Goal: Contribute content: Contribute content

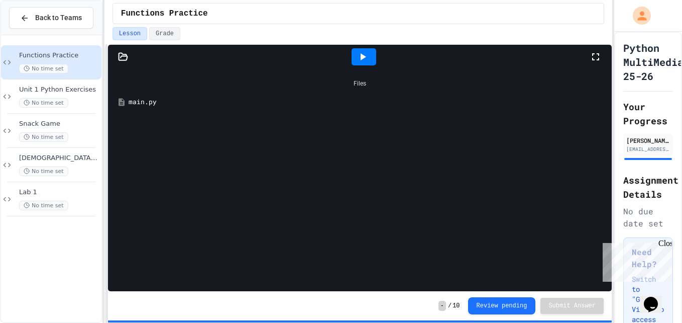
click at [70, 191] on span "Lab 1" at bounding box center [59, 192] width 80 height 9
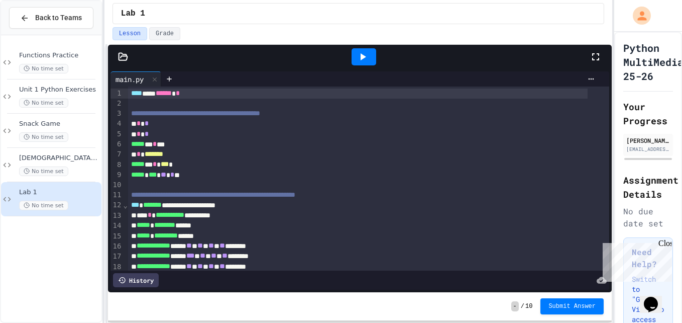
click at [599, 55] on icon at bounding box center [595, 56] width 7 height 7
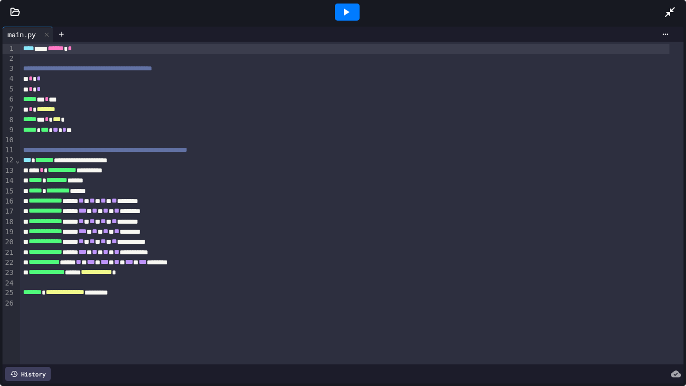
click at [673, 9] on icon at bounding box center [670, 12] width 10 height 10
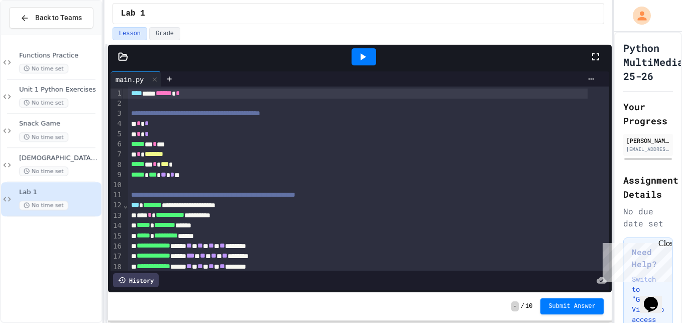
drag, startPoint x: 590, startPoint y: 58, endPoint x: 331, endPoint y: 16, distance: 262.7
click at [590, 58] on icon at bounding box center [596, 57] width 12 height 12
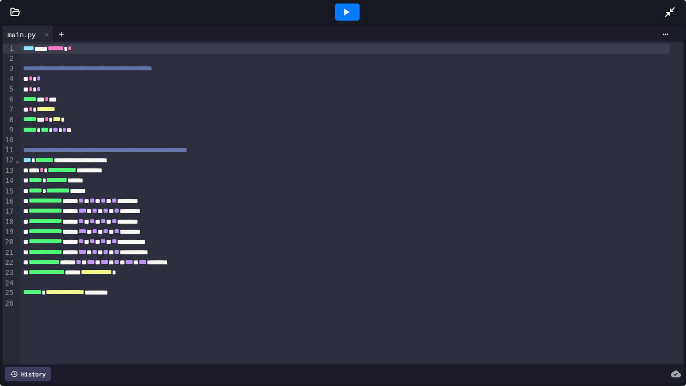
click at [12, 13] on icon at bounding box center [15, 12] width 10 height 10
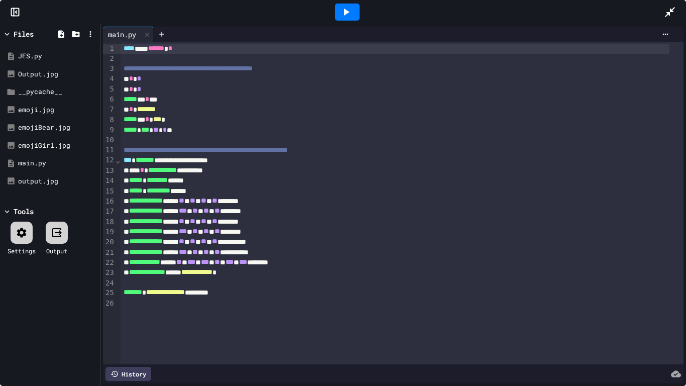
click at [90, 33] on icon at bounding box center [90, 34] width 9 height 9
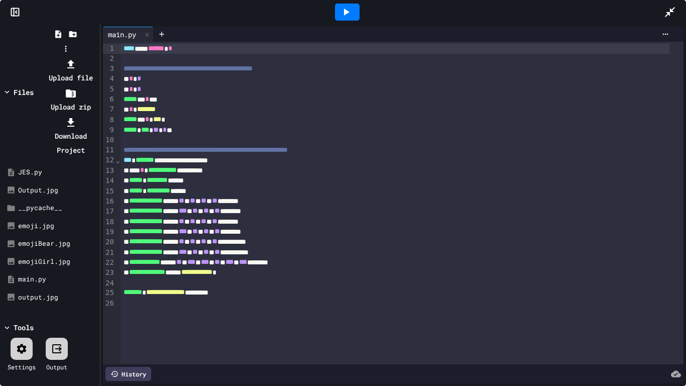
click at [97, 57] on li "Upload file" at bounding box center [71, 71] width 54 height 28
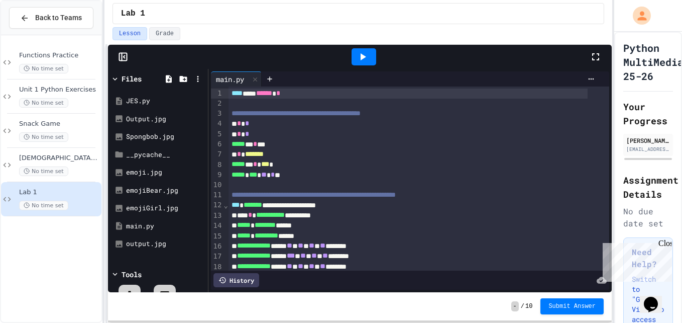
drag, startPoint x: 597, startPoint y: 57, endPoint x: 599, endPoint y: 94, distance: 37.2
click at [597, 57] on icon at bounding box center [596, 57] width 12 height 12
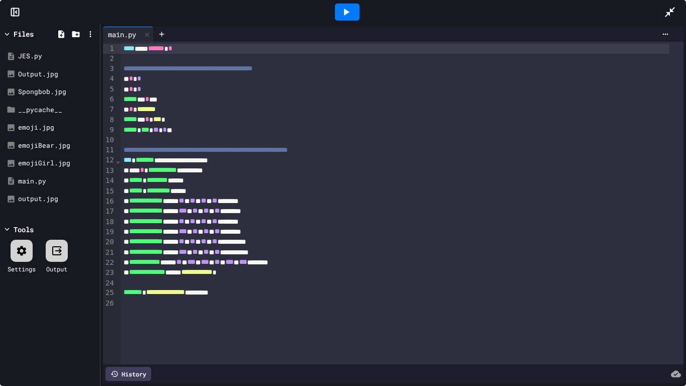
click at [49, 93] on div "Spongbob.jpg" at bounding box center [57, 92] width 78 height 10
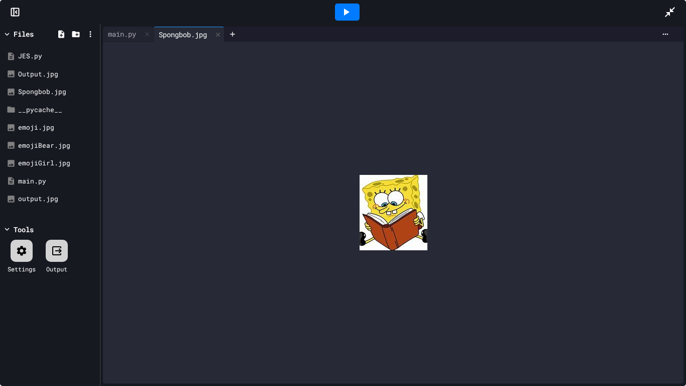
click at [391, 227] on img at bounding box center [394, 212] width 68 height 75
click at [128, 33] on div "main.py" at bounding box center [122, 34] width 38 height 11
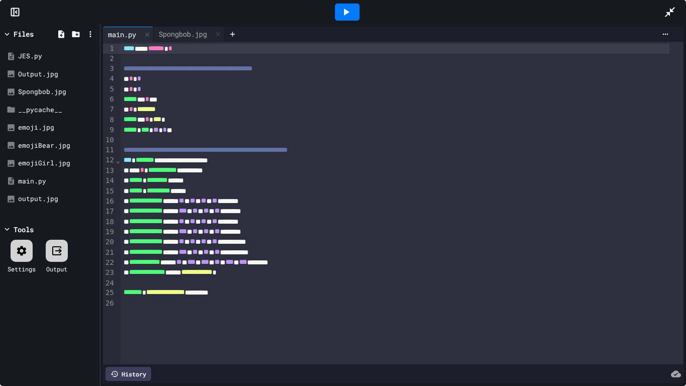
click at [669, 12] on icon at bounding box center [670, 12] width 12 height 12
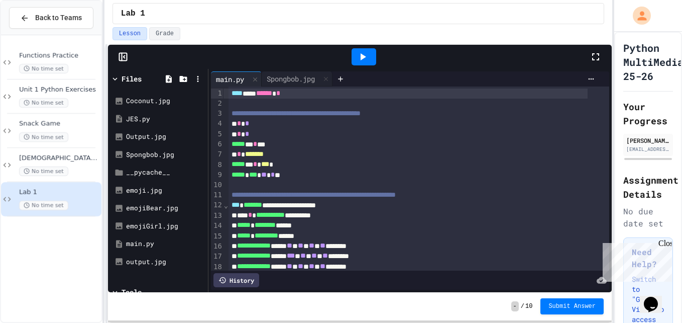
click at [135, 153] on div "Spongbob.jpg" at bounding box center [165, 155] width 78 height 10
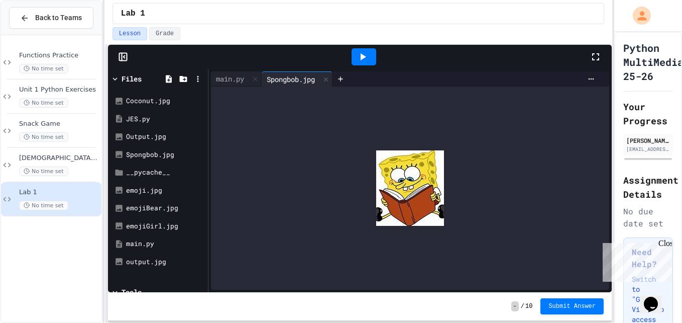
scroll to position [51, 0]
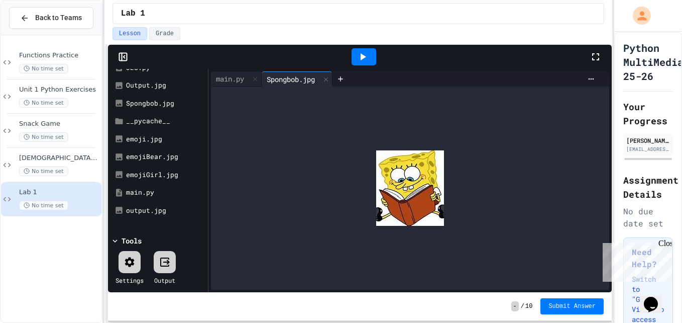
click at [155, 191] on div "main.py" at bounding box center [165, 192] width 78 height 10
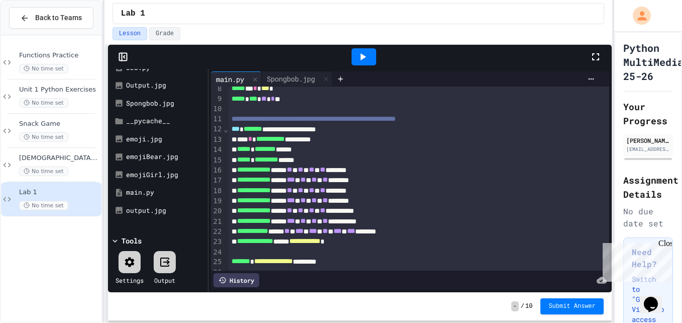
scroll to position [99, 0]
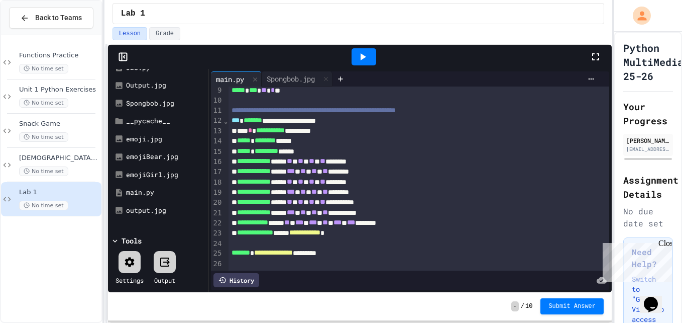
click at [357, 248] on div "**********" at bounding box center [408, 253] width 359 height 10
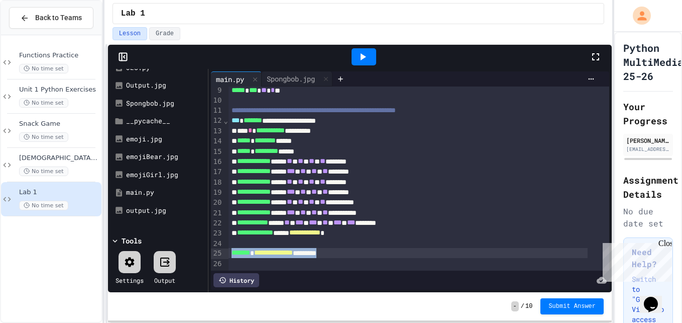
drag, startPoint x: 372, startPoint y: 237, endPoint x: 229, endPoint y: 237, distance: 142.7
click at [229, 248] on div "**********" at bounding box center [408, 253] width 359 height 10
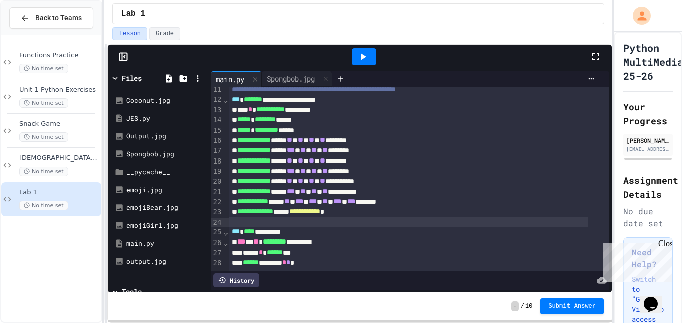
scroll to position [121, 0]
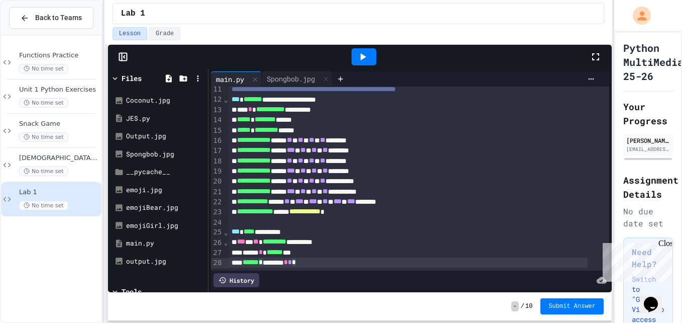
click at [330, 257] on div "****** * ******** * * *" at bounding box center [408, 262] width 359 height 10
click at [352, 257] on div "****** * ******** * * *" at bounding box center [408, 262] width 359 height 10
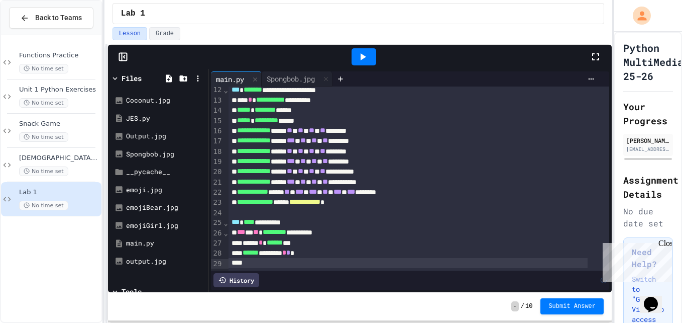
scroll to position [140, 0]
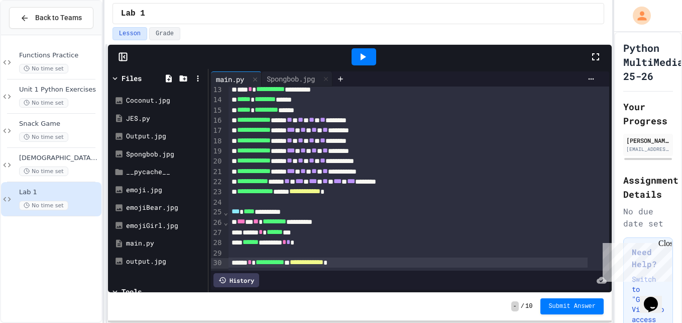
click at [324, 258] on span "**********" at bounding box center [307, 261] width 34 height 7
click at [363, 257] on div "**********" at bounding box center [408, 262] width 359 height 10
click at [377, 257] on div "**********" at bounding box center [408, 262] width 359 height 10
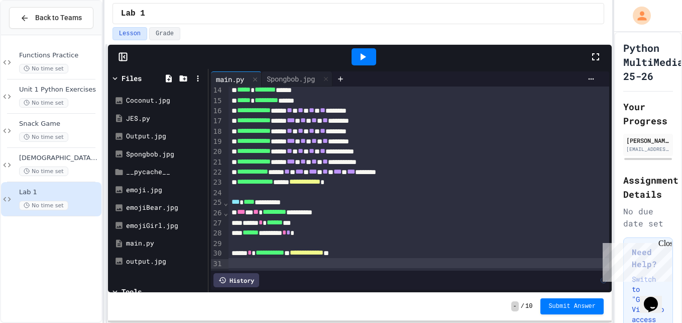
scroll to position [150, 0]
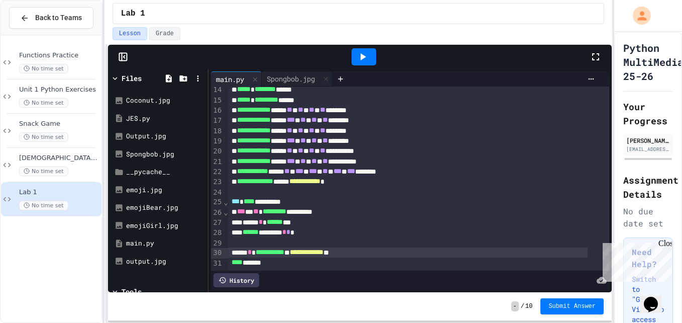
click at [324, 248] on span "**********" at bounding box center [307, 251] width 34 height 7
click at [322, 257] on div "**** *******" at bounding box center [408, 262] width 359 height 10
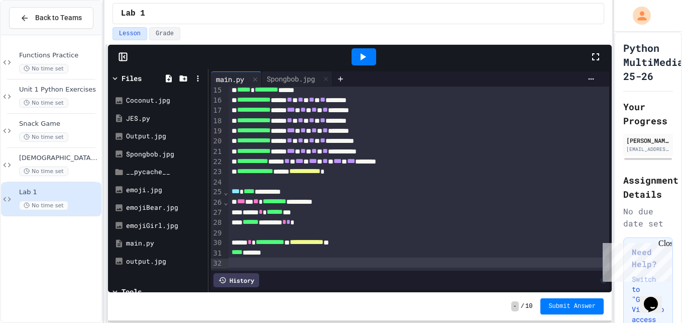
scroll to position [160, 0]
click at [321, 257] on div "**********" at bounding box center [408, 262] width 359 height 10
click at [289, 258] on span "*" at bounding box center [287, 261] width 4 height 7
click at [333, 258] on span "**********" at bounding box center [311, 261] width 44 height 7
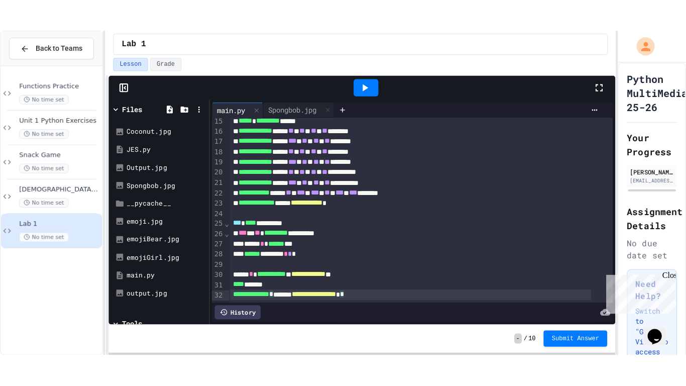
scroll to position [161, 0]
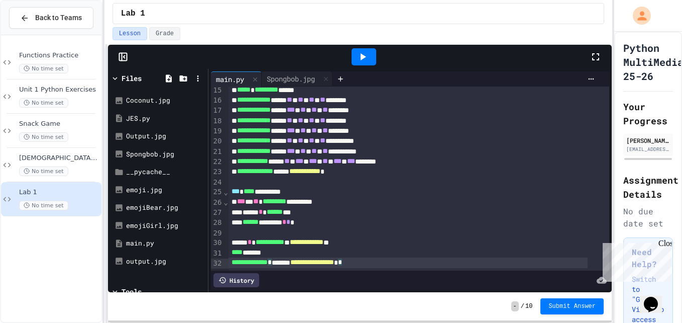
drag, startPoint x: 601, startPoint y: 51, endPoint x: 603, endPoint y: 88, distance: 37.2
click at [601, 51] on icon at bounding box center [596, 57] width 12 height 12
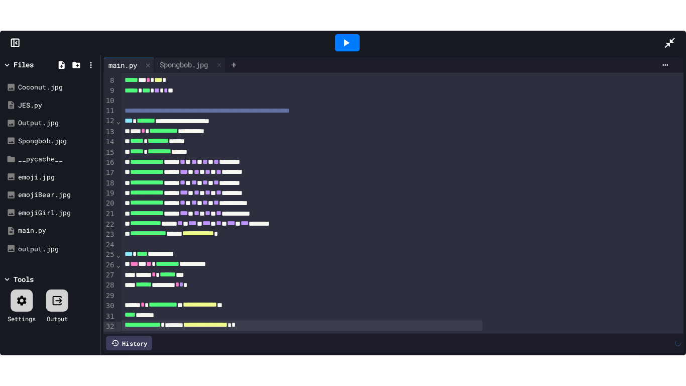
scroll to position [22, 0]
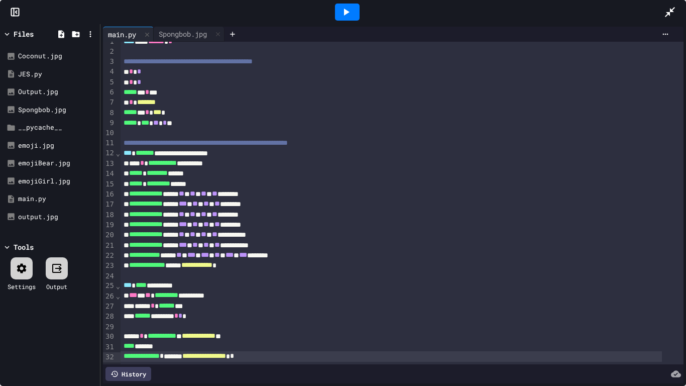
click at [345, 11] on icon at bounding box center [347, 12] width 6 height 7
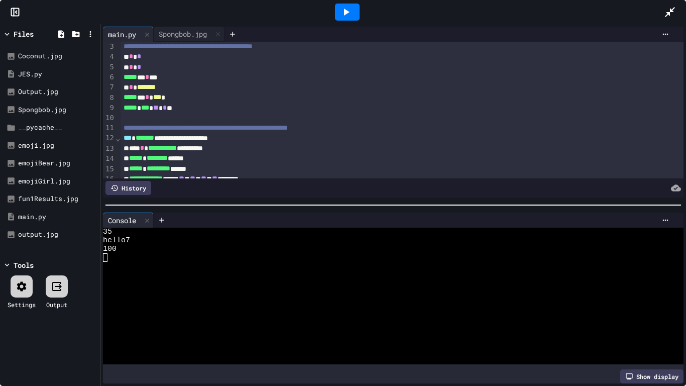
click at [47, 194] on div "fun1Results.jpg" at bounding box center [57, 199] width 78 height 10
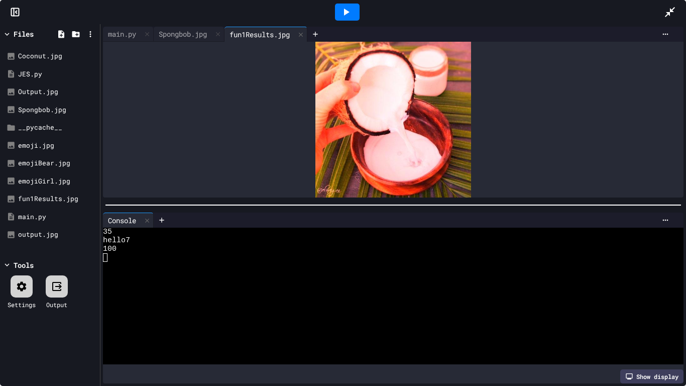
click at [51, 57] on div "Coconut.jpg" at bounding box center [57, 56] width 78 height 10
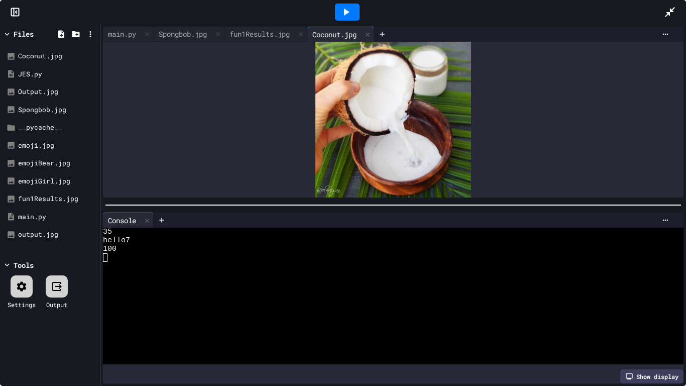
click at [51, 201] on div "fun1Results.jpg" at bounding box center [57, 199] width 78 height 10
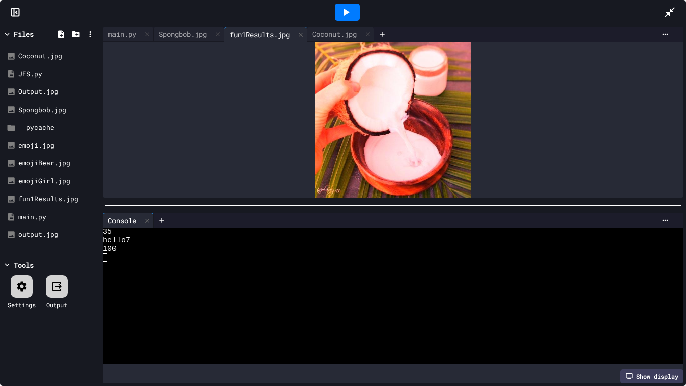
click at [197, 37] on div "Spongbob.jpg" at bounding box center [183, 34] width 58 height 11
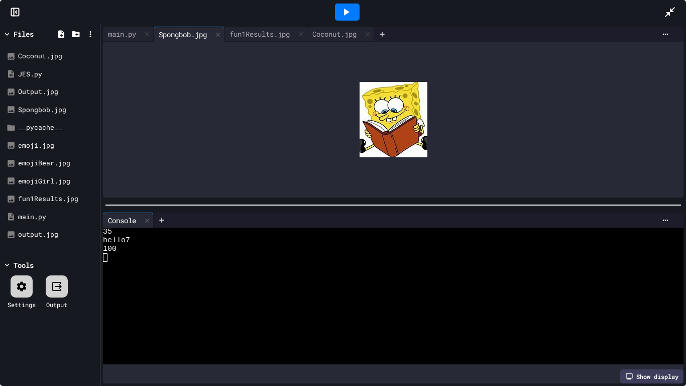
click at [135, 33] on div "main.py" at bounding box center [122, 34] width 38 height 11
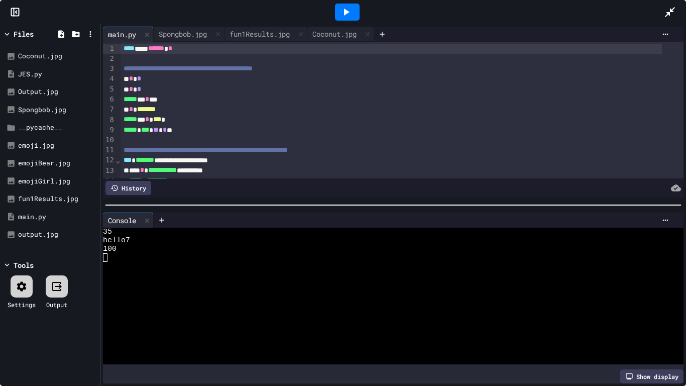
click at [151, 218] on icon at bounding box center [147, 220] width 7 height 7
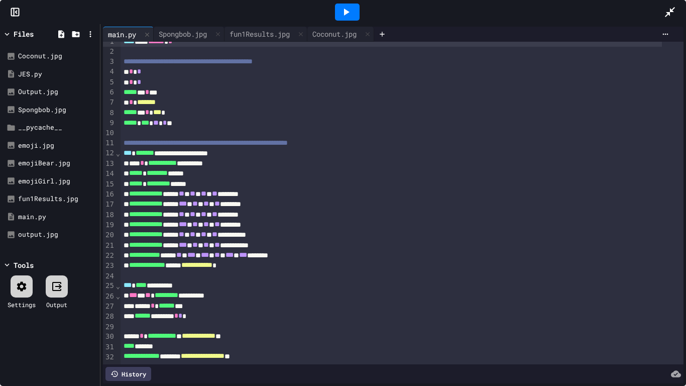
click at [295, 322] on div "**********" at bounding box center [392, 356] width 542 height 10
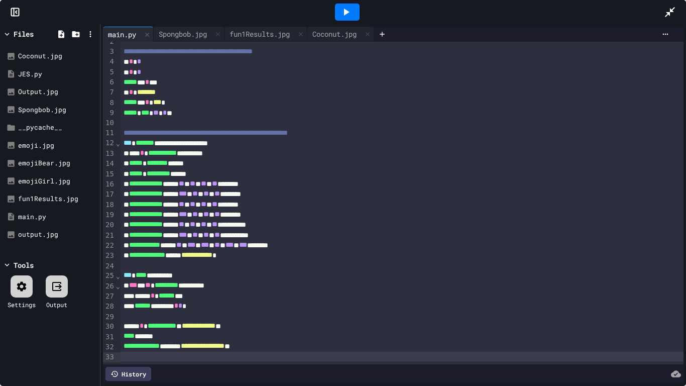
scroll to position [42, 0]
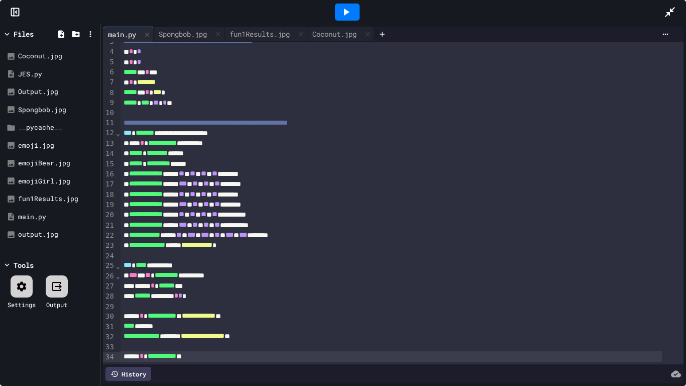
click at [142, 322] on div "**********" at bounding box center [392, 356] width 542 height 10
drag, startPoint x: 202, startPoint y: 342, endPoint x: 230, endPoint y: 350, distance: 28.3
click at [202, 322] on div "**********" at bounding box center [392, 356] width 542 height 10
click at [266, 322] on div "**********" at bounding box center [392, 356] width 542 height 10
click at [285, 322] on div "**********" at bounding box center [392, 356] width 542 height 10
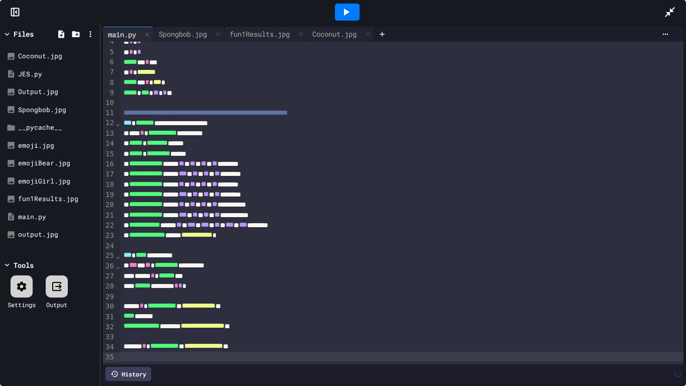
scroll to position [52, 0]
click at [198, 322] on div "**** * ****** *" at bounding box center [392, 356] width 542 height 10
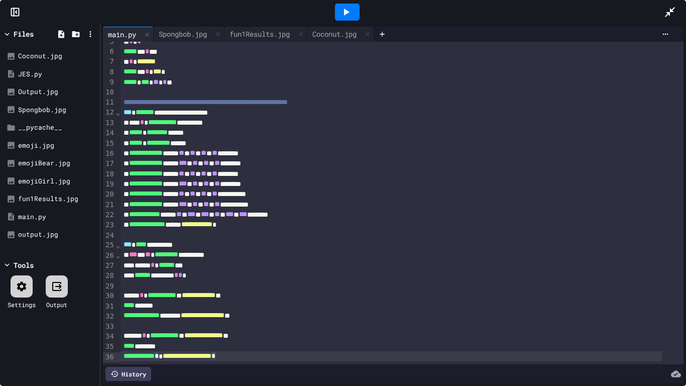
click at [252, 322] on div "**********" at bounding box center [392, 356] width 542 height 10
click at [349, 9] on icon at bounding box center [346, 12] width 12 height 12
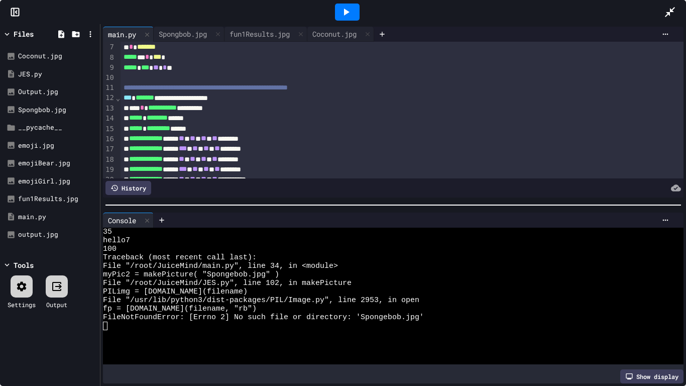
click at [146, 217] on icon at bounding box center [147, 220] width 7 height 7
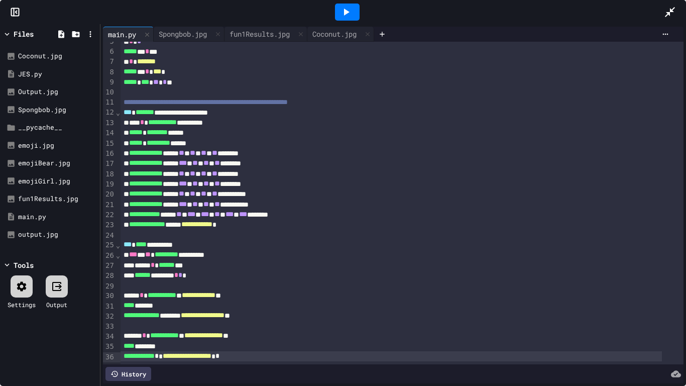
click at [223, 322] on span "**********" at bounding box center [203, 335] width 39 height 7
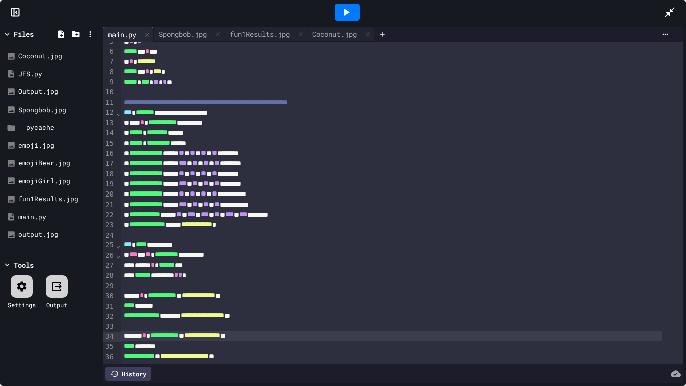
click at [345, 9] on icon at bounding box center [347, 12] width 6 height 7
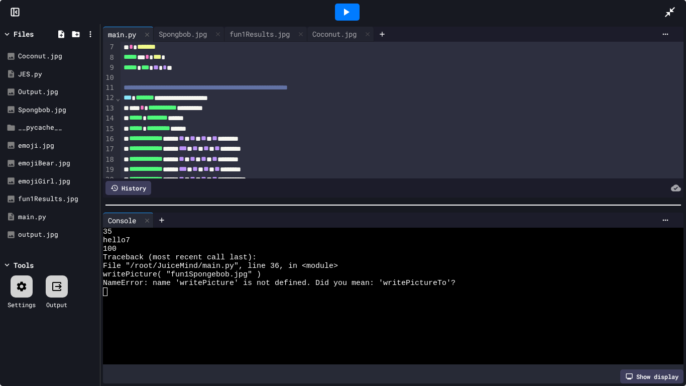
click at [146, 213] on div at bounding box center [147, 220] width 12 height 15
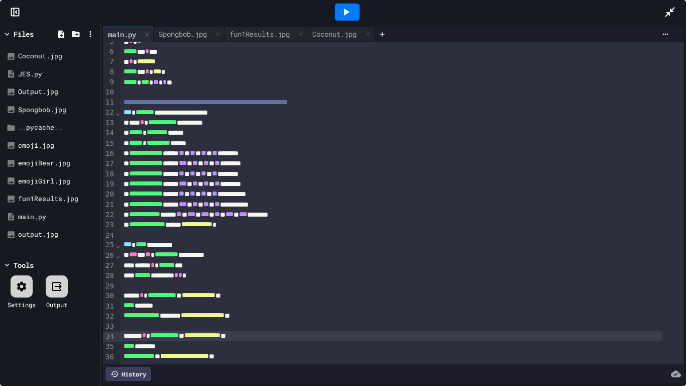
scroll to position [63, 0]
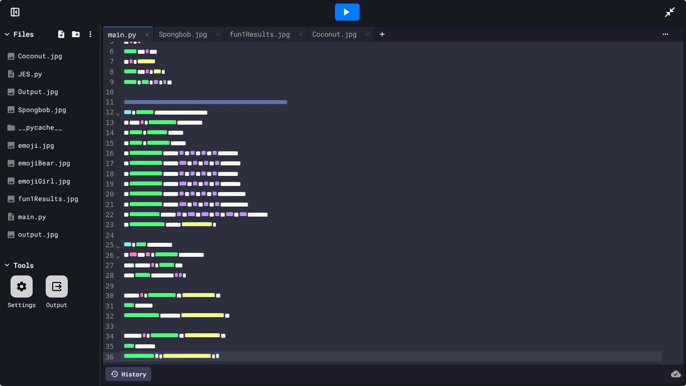
click at [155, 322] on span "**********" at bounding box center [139, 355] width 31 height 7
click at [345, 16] on icon at bounding box center [346, 12] width 12 height 12
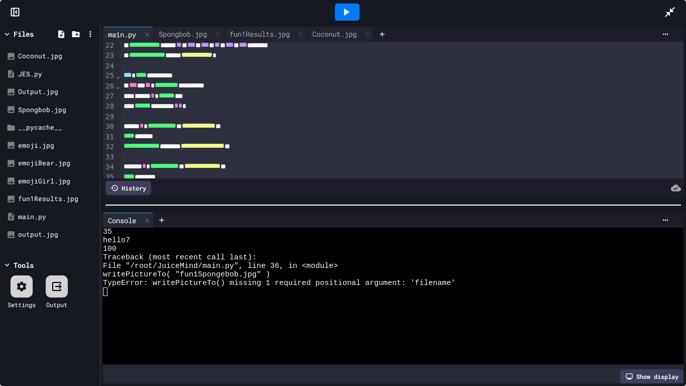
scroll to position [245, 0]
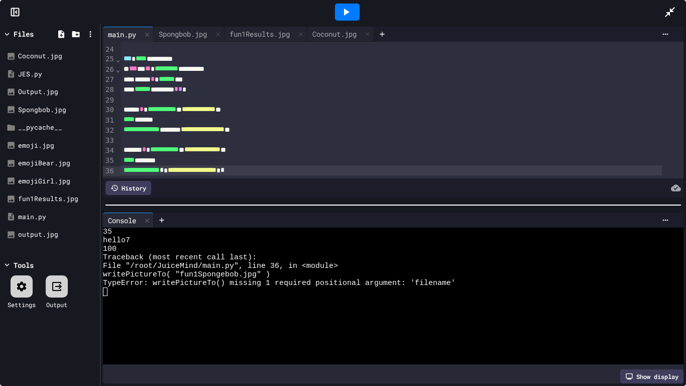
click at [149, 217] on icon at bounding box center [147, 220] width 7 height 7
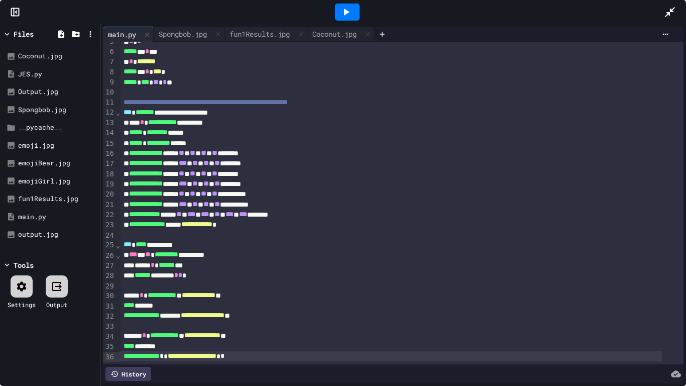
drag, startPoint x: 181, startPoint y: 343, endPoint x: 191, endPoint y: 342, distance: 10.1
click at [181, 322] on div "**********" at bounding box center [392, 356] width 542 height 10
click at [345, 8] on icon at bounding box center [346, 12] width 12 height 12
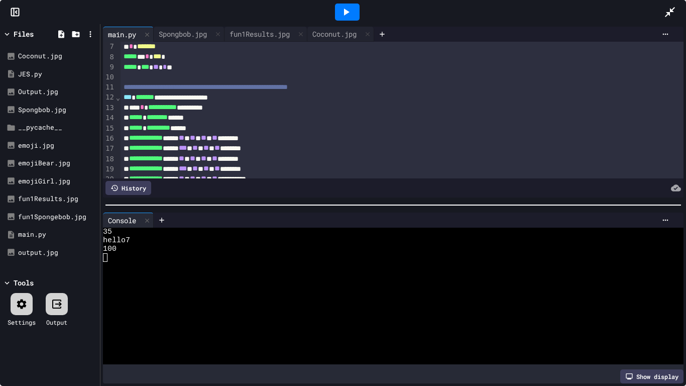
click at [58, 215] on div "fun1Spongebob.jpg" at bounding box center [57, 217] width 78 height 10
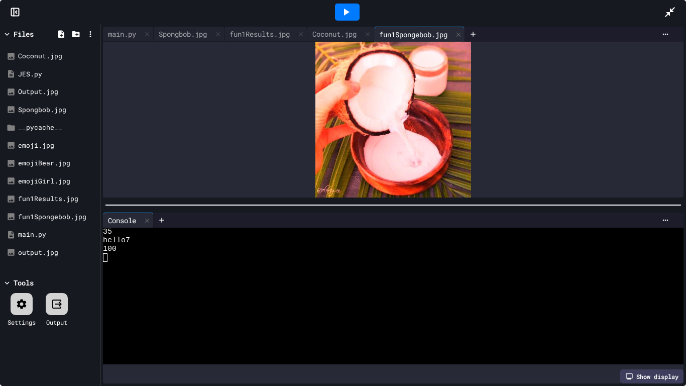
click at [58, 214] on div "fun1Spongebob.jpg" at bounding box center [57, 217] width 78 height 10
click at [59, 203] on div "fun1Results.jpg" at bounding box center [57, 199] width 78 height 10
click at [54, 220] on div "fun1Spongebob.jpg" at bounding box center [57, 217] width 78 height 10
click at [42, 231] on div "main.py" at bounding box center [57, 235] width 78 height 10
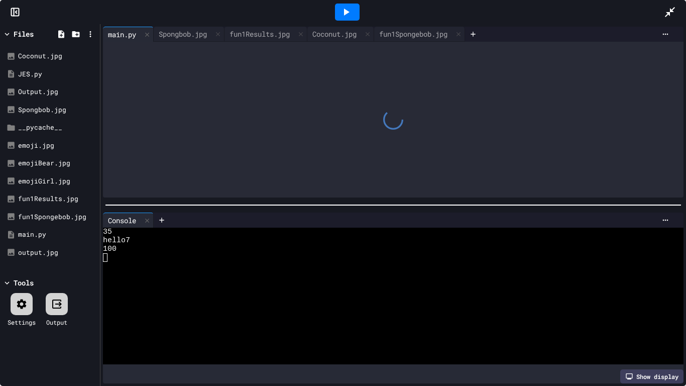
click at [47, 217] on div "fun1Spongebob.jpg" at bounding box center [57, 217] width 78 height 10
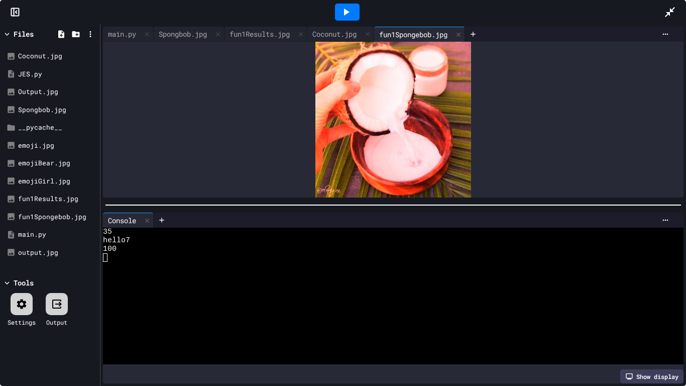
click at [49, 236] on div "main.py" at bounding box center [57, 235] width 78 height 10
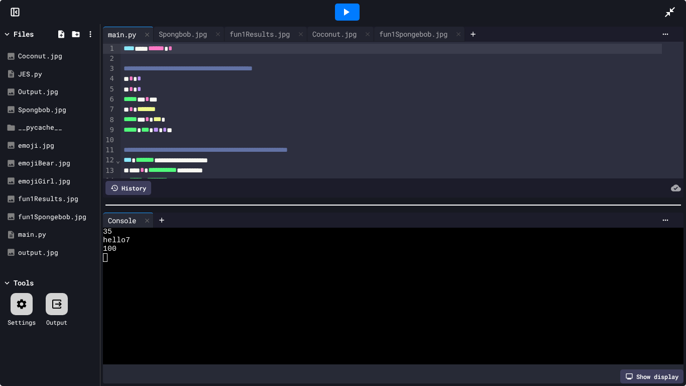
click at [50, 220] on div "fun1Spongebob.jpg" at bounding box center [57, 217] width 78 height 10
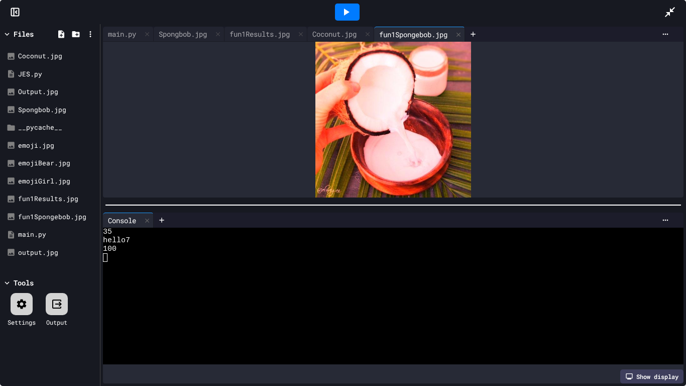
click at [53, 203] on div "fun1Results.jpg" at bounding box center [57, 199] width 78 height 10
click at [53, 219] on div "fun1Spongebob.jpg" at bounding box center [57, 217] width 78 height 10
click at [222, 35] on icon at bounding box center [218, 34] width 7 height 7
click at [223, 35] on div "fun1Results.jpg" at bounding box center [189, 34] width 70 height 11
click at [234, 34] on icon at bounding box center [230, 34] width 7 height 7
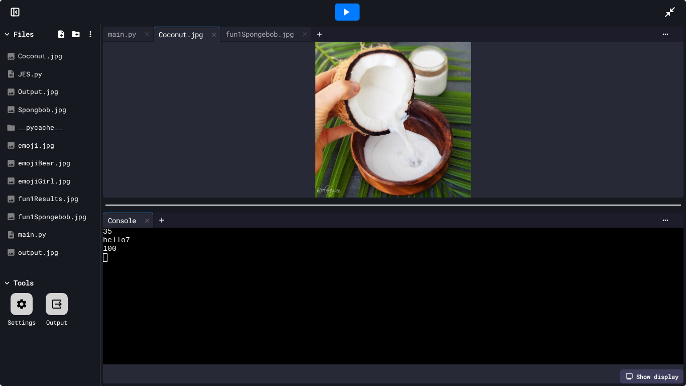
click at [218, 35] on icon at bounding box center [214, 34] width 7 height 7
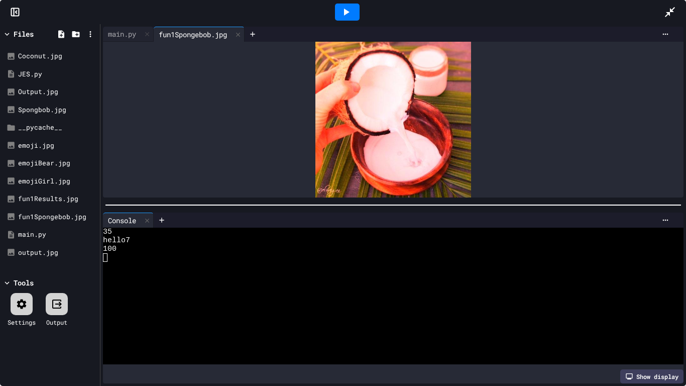
click at [241, 34] on icon at bounding box center [238, 34] width 7 height 7
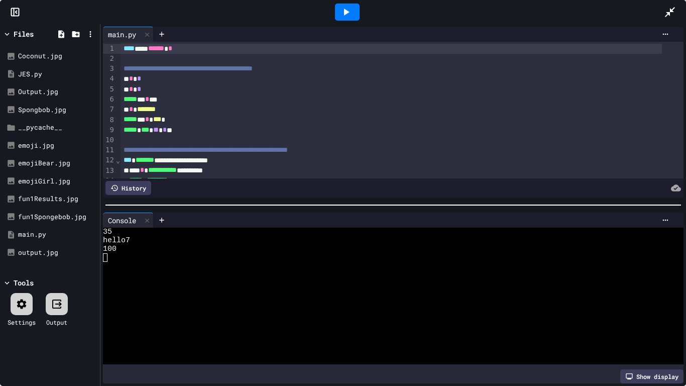
click at [146, 222] on div at bounding box center [147, 220] width 12 height 15
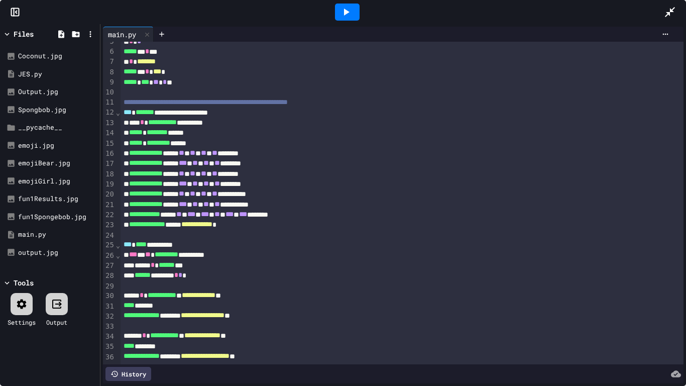
click at [36, 217] on div "fun1Spongebob.jpg" at bounding box center [57, 217] width 78 height 10
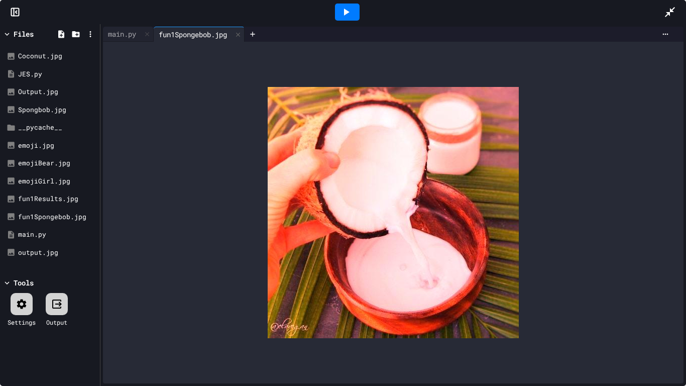
click at [240, 35] on icon at bounding box center [238, 34] width 4 height 4
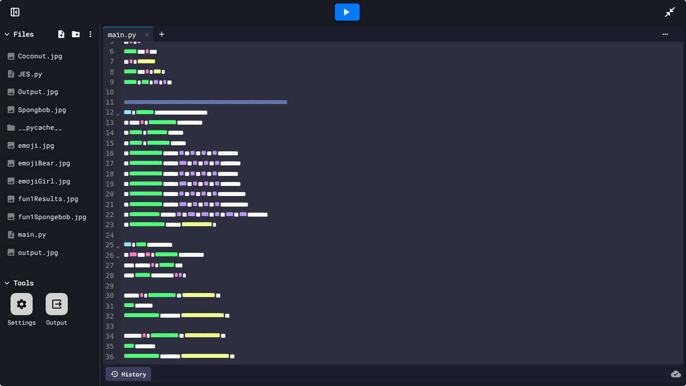
click at [199, 322] on div "**********" at bounding box center [392, 356] width 542 height 10
click at [357, 14] on div at bounding box center [347, 12] width 25 height 17
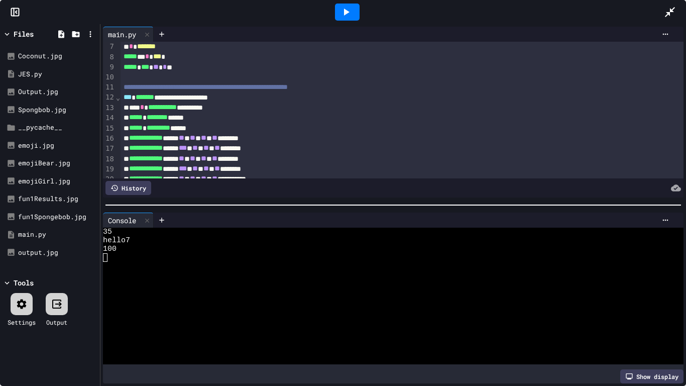
click at [60, 213] on div "fun1Spongebob.jpg" at bounding box center [57, 217] width 78 height 10
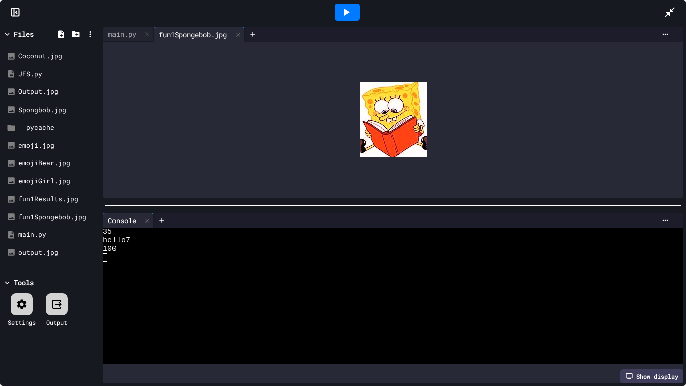
click at [47, 109] on div "Spongbob.jpg" at bounding box center [57, 110] width 78 height 10
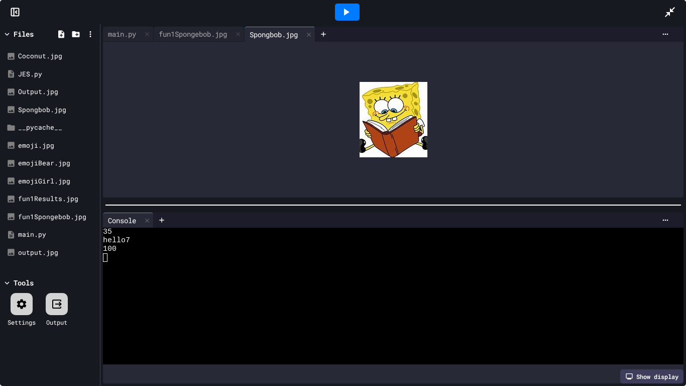
click at [35, 214] on div "fun1Spongebob.jpg" at bounding box center [57, 217] width 78 height 10
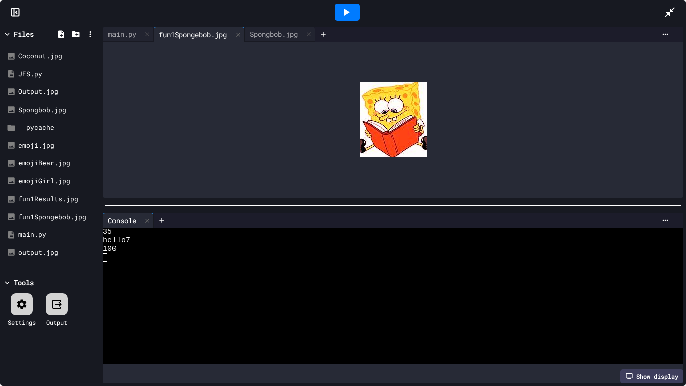
click at [151, 217] on icon at bounding box center [147, 220] width 7 height 7
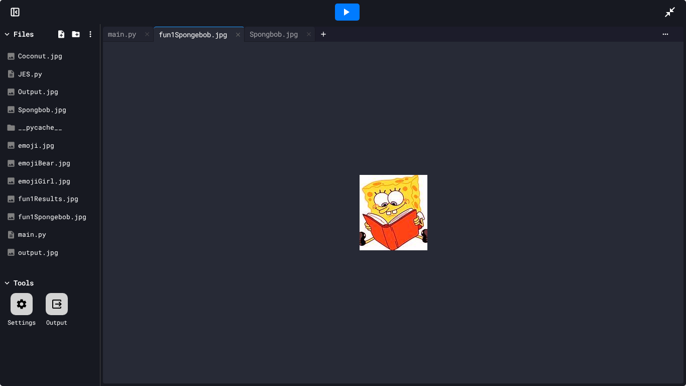
click at [239, 39] on div at bounding box center [238, 34] width 12 height 15
click at [237, 38] on icon at bounding box center [233, 34] width 8 height 8
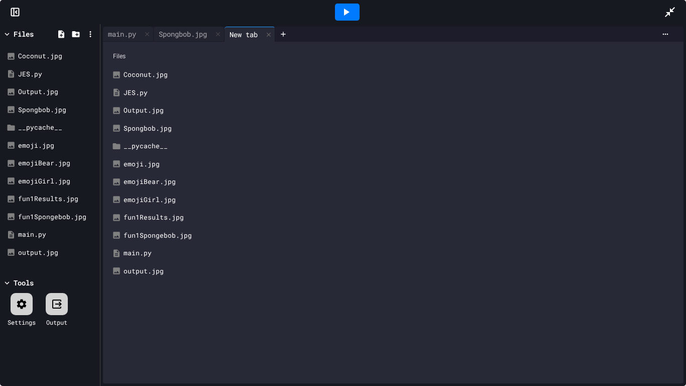
click at [222, 32] on icon at bounding box center [218, 34] width 7 height 7
click at [204, 34] on div at bounding box center [198, 34] width 12 height 15
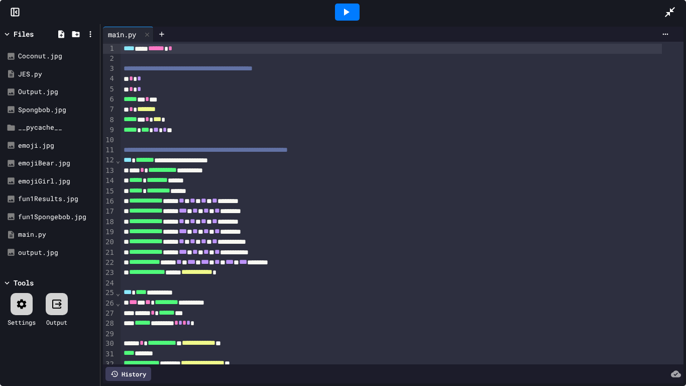
click at [673, 8] on icon at bounding box center [670, 12] width 12 height 12
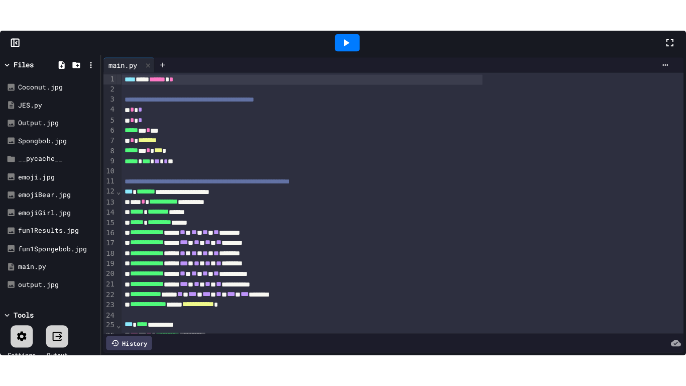
scroll to position [201, 0]
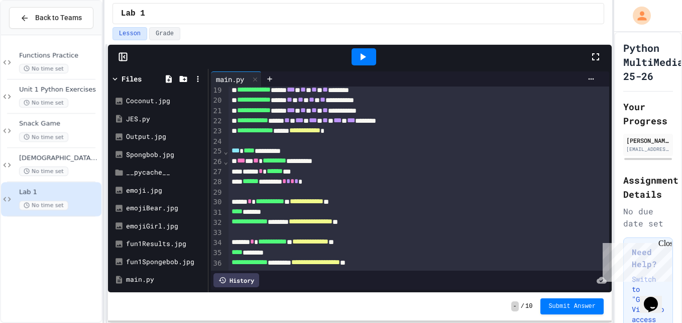
click at [321, 176] on div "****** ********* * * * * *" at bounding box center [408, 181] width 359 height 10
click at [363, 51] on icon at bounding box center [363, 57] width 12 height 12
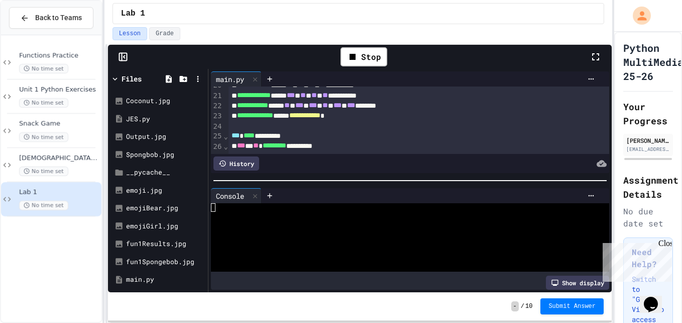
click at [600, 56] on icon at bounding box center [596, 57] width 12 height 12
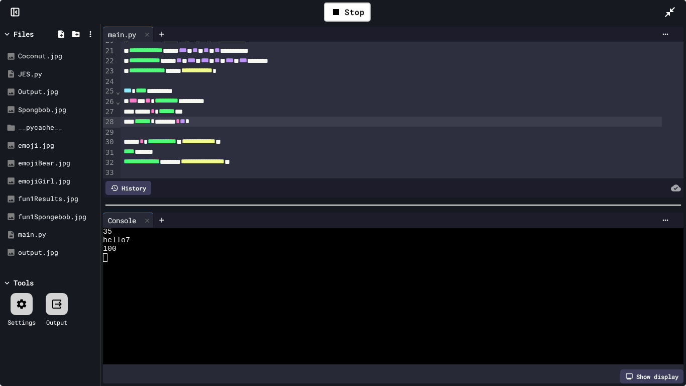
click at [54, 218] on div "fun1Spongebob.jpg" at bounding box center [57, 217] width 78 height 10
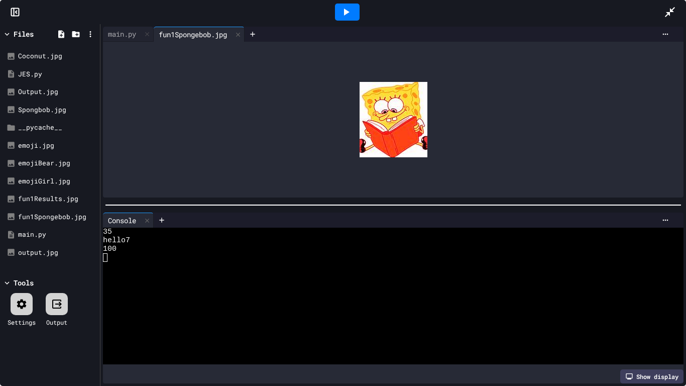
click at [48, 182] on div "emojiGirl.jpg" at bounding box center [57, 181] width 78 height 10
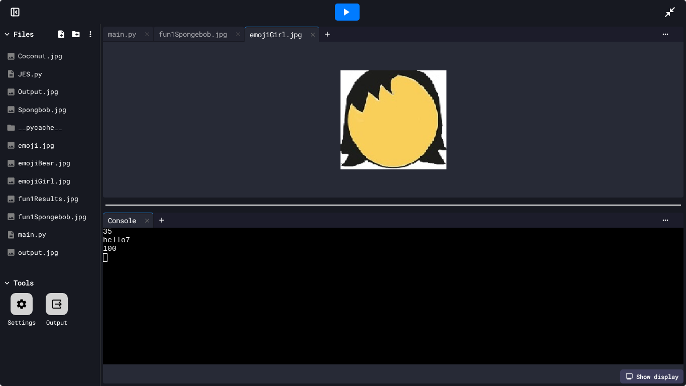
click at [53, 214] on div "fun1Spongebob.jpg" at bounding box center [57, 217] width 78 height 10
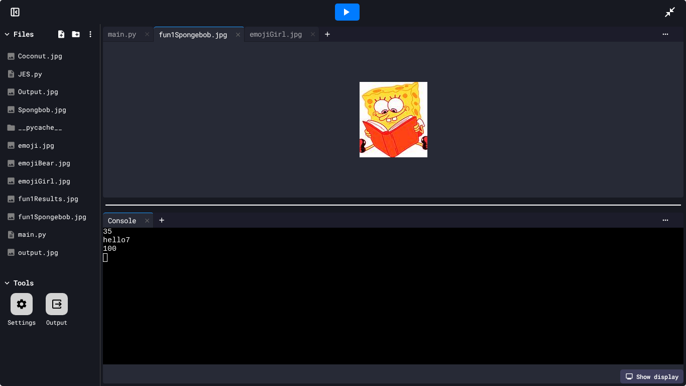
click at [45, 55] on div "Coconut.jpg" at bounding box center [57, 56] width 78 height 10
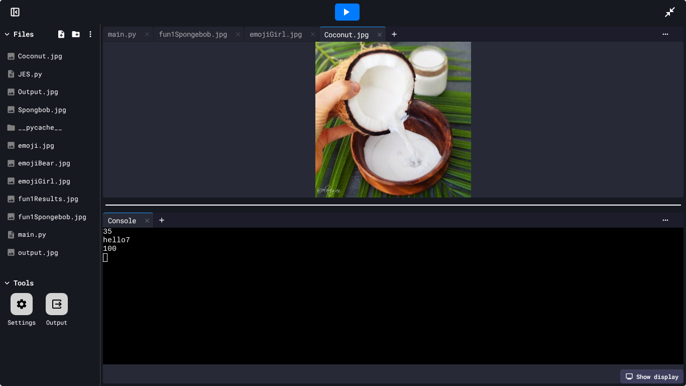
click at [43, 93] on div "Output.jpg" at bounding box center [57, 92] width 78 height 10
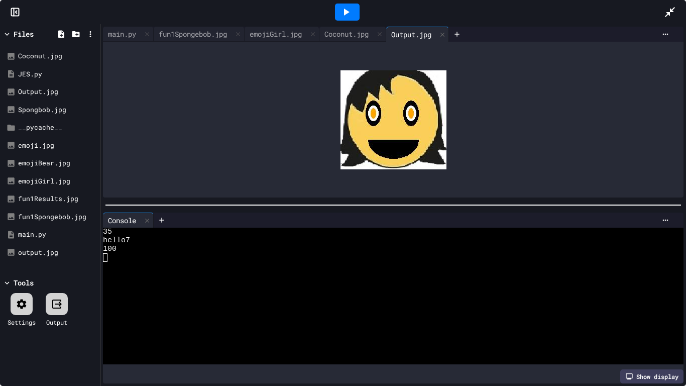
click at [47, 111] on div "Spongbob.jpg" at bounding box center [57, 110] width 78 height 10
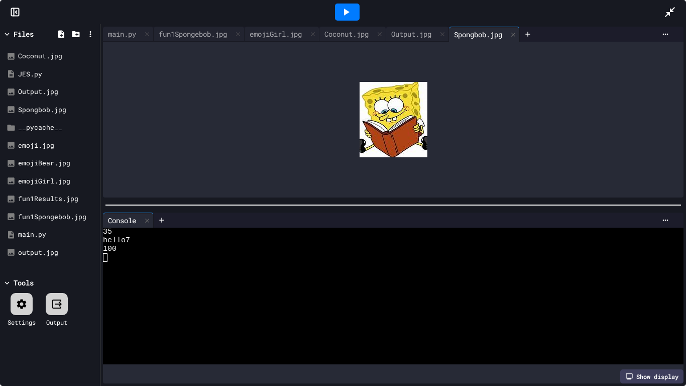
click at [53, 195] on div "fun1Results.jpg" at bounding box center [57, 199] width 78 height 10
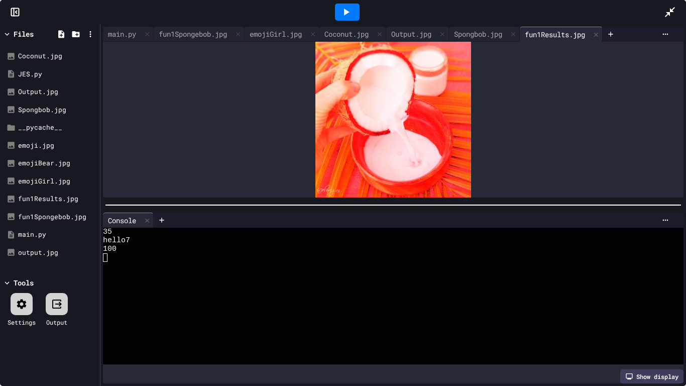
click at [57, 222] on div "fun1Spongebob.jpg" at bounding box center [50, 217] width 95 height 18
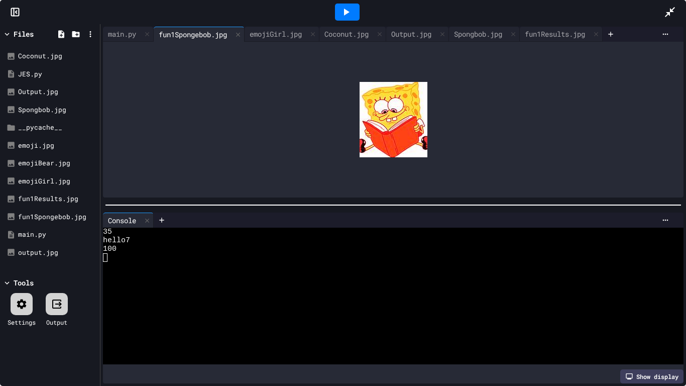
click at [52, 197] on div "fun1Results.jpg" at bounding box center [57, 199] width 78 height 10
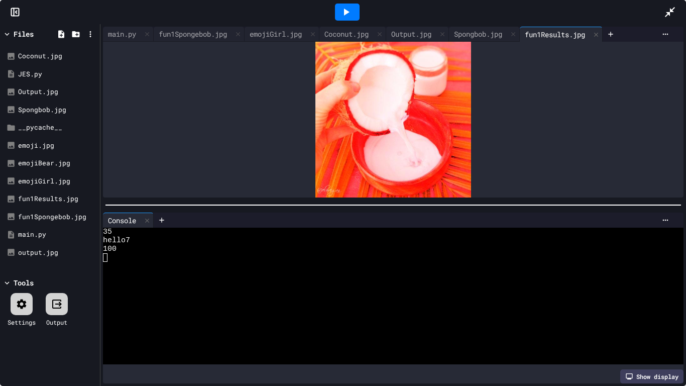
click at [56, 214] on div "fun1Spongebob.jpg" at bounding box center [57, 217] width 78 height 10
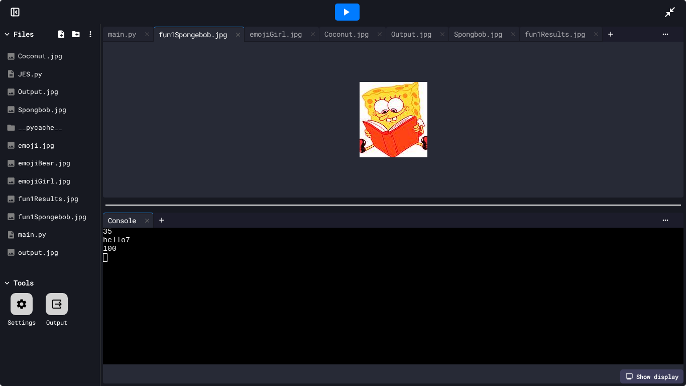
click at [123, 31] on div "main.py" at bounding box center [122, 34] width 38 height 11
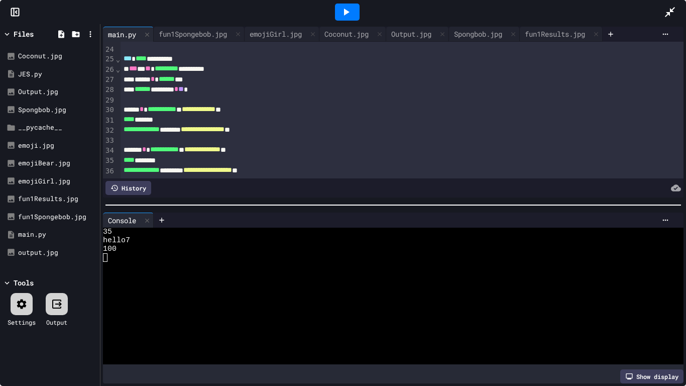
scroll to position [245, 0]
click at [242, 32] on icon at bounding box center [238, 34] width 7 height 7
click at [244, 32] on div "Coconut.jpg" at bounding box center [256, 34] width 54 height 11
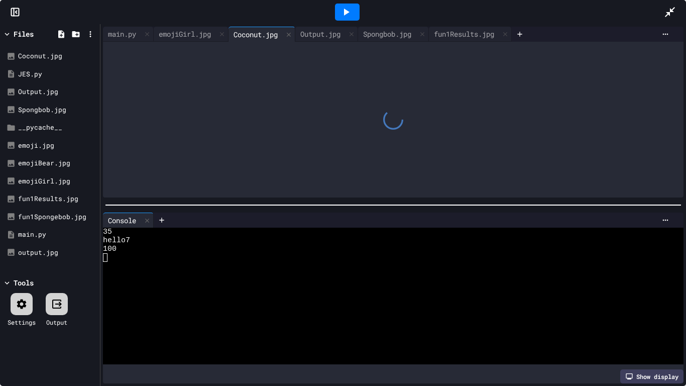
click at [220, 33] on div at bounding box center [222, 34] width 12 height 15
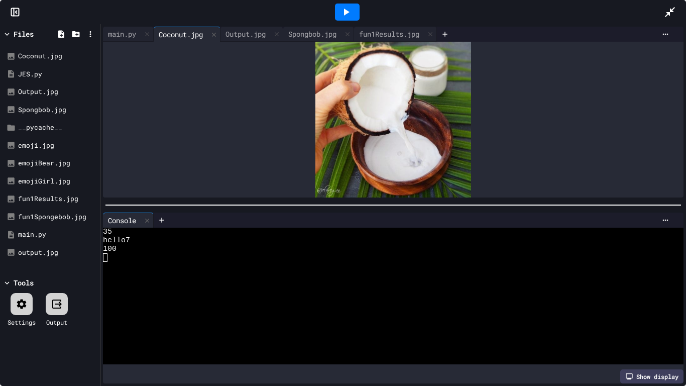
click at [217, 35] on icon at bounding box center [214, 34] width 7 height 7
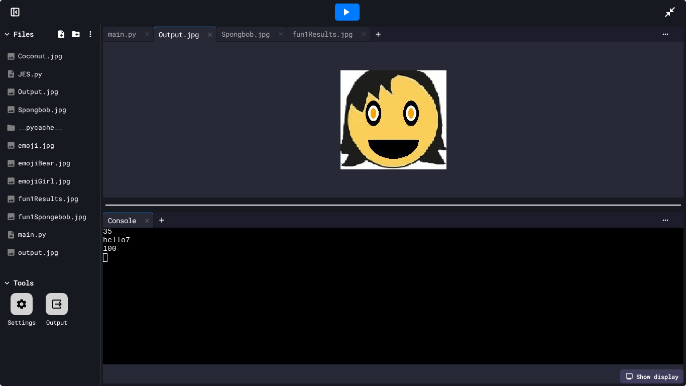
click at [212, 35] on icon at bounding box center [210, 34] width 4 height 4
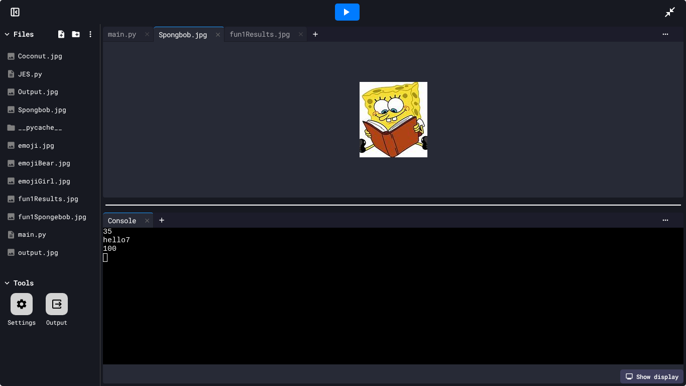
click at [222, 32] on icon at bounding box center [218, 34] width 7 height 7
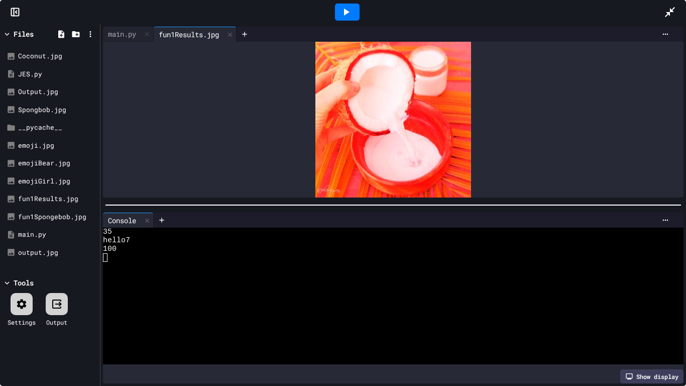
click at [232, 34] on icon at bounding box center [230, 34] width 4 height 4
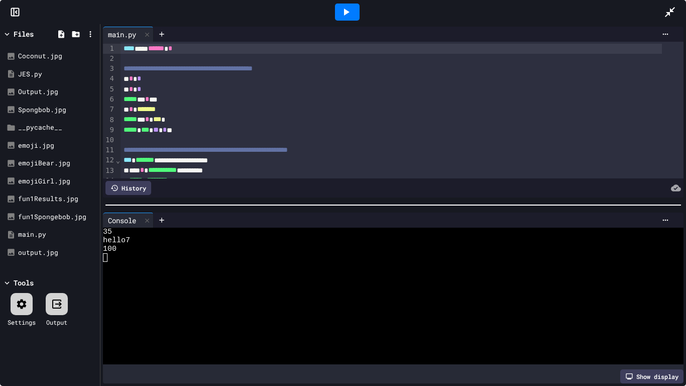
click at [54, 217] on div "fun1Spongebob.jpg" at bounding box center [57, 217] width 78 height 10
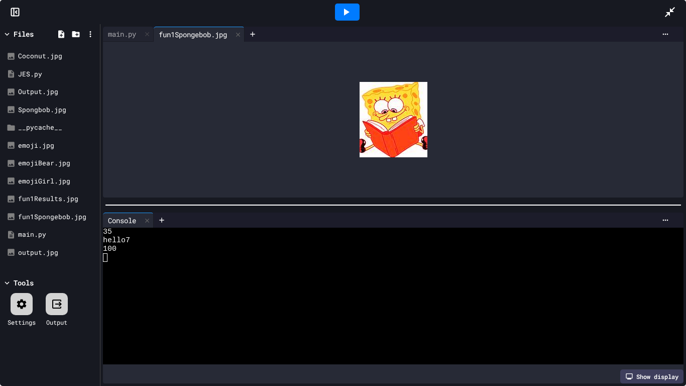
click at [244, 38] on div at bounding box center [238, 34] width 12 height 15
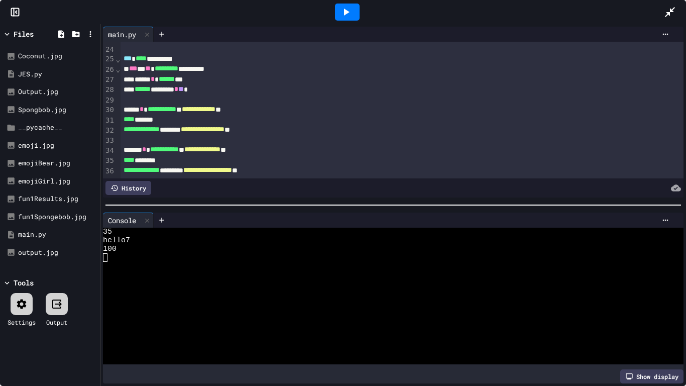
click at [151, 217] on icon at bounding box center [147, 220] width 7 height 7
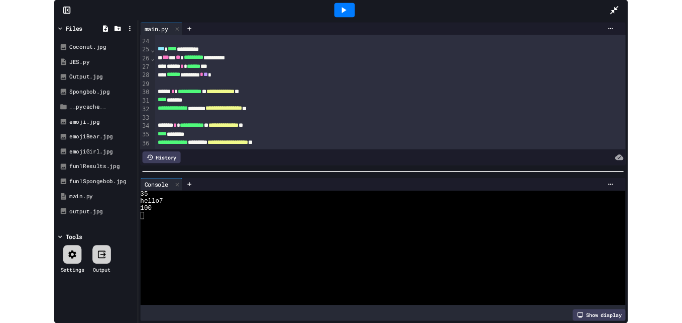
scroll to position [63, 0]
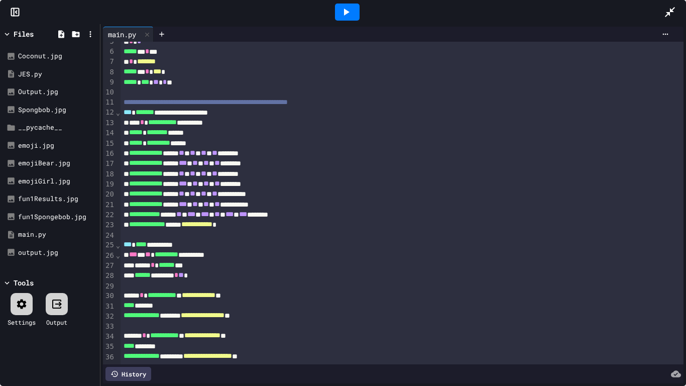
click at [672, 9] on icon at bounding box center [670, 12] width 12 height 12
